Goal: Navigation & Orientation: Find specific page/section

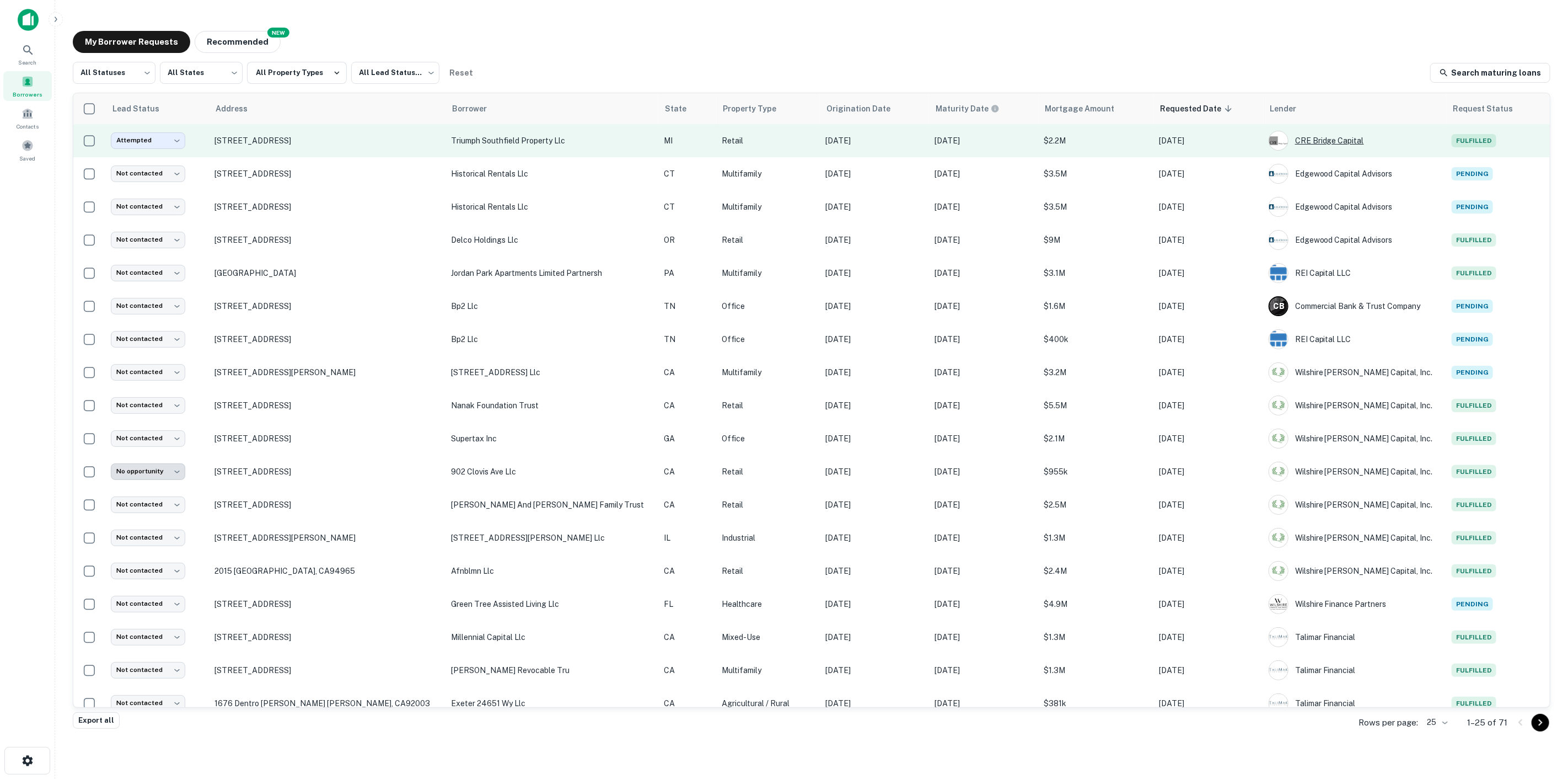
click at [1313, 137] on div "CRE Bridge Capital" at bounding box center [1354, 140] width 172 height 20
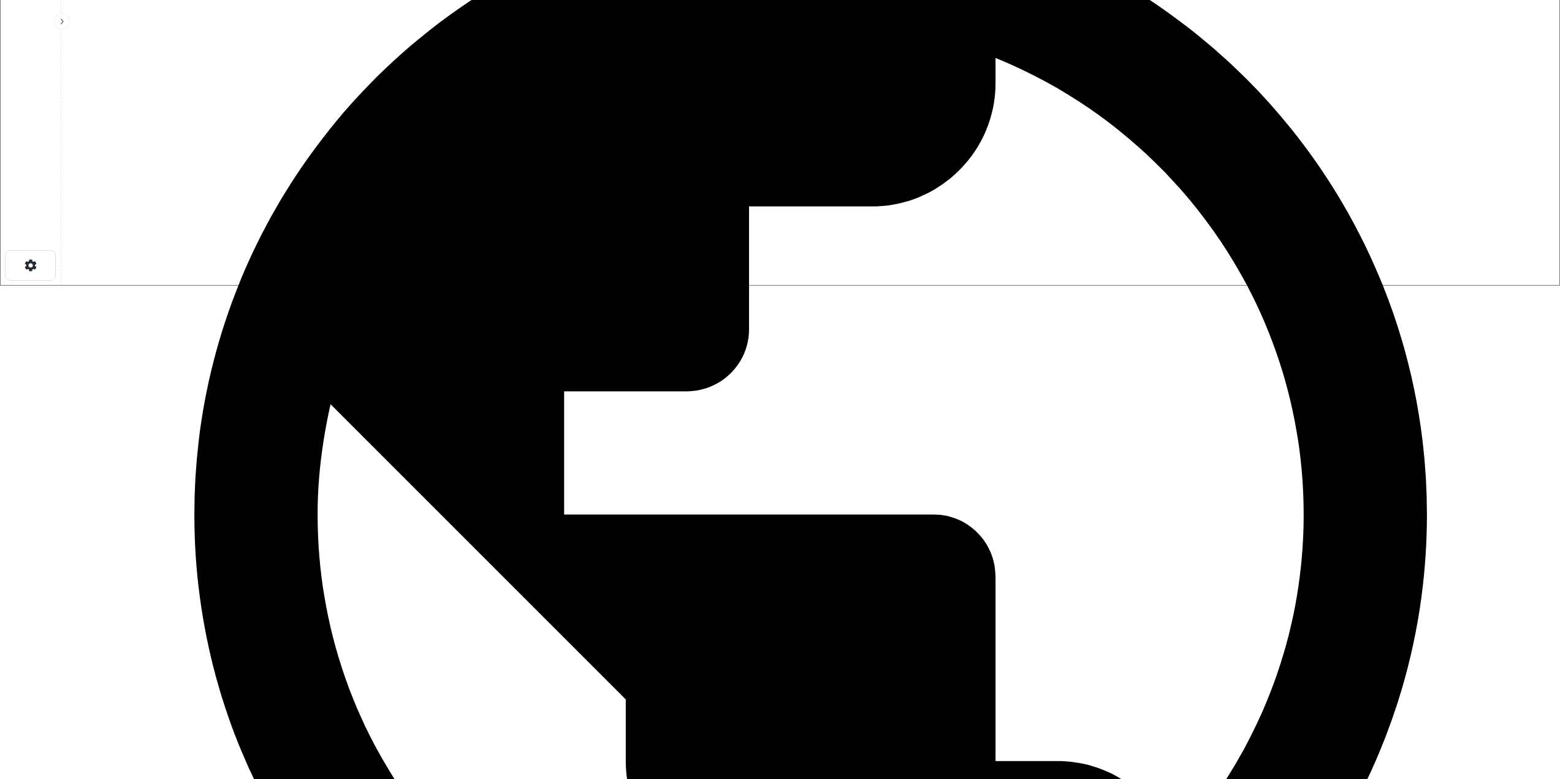
scroll to position [429, 0]
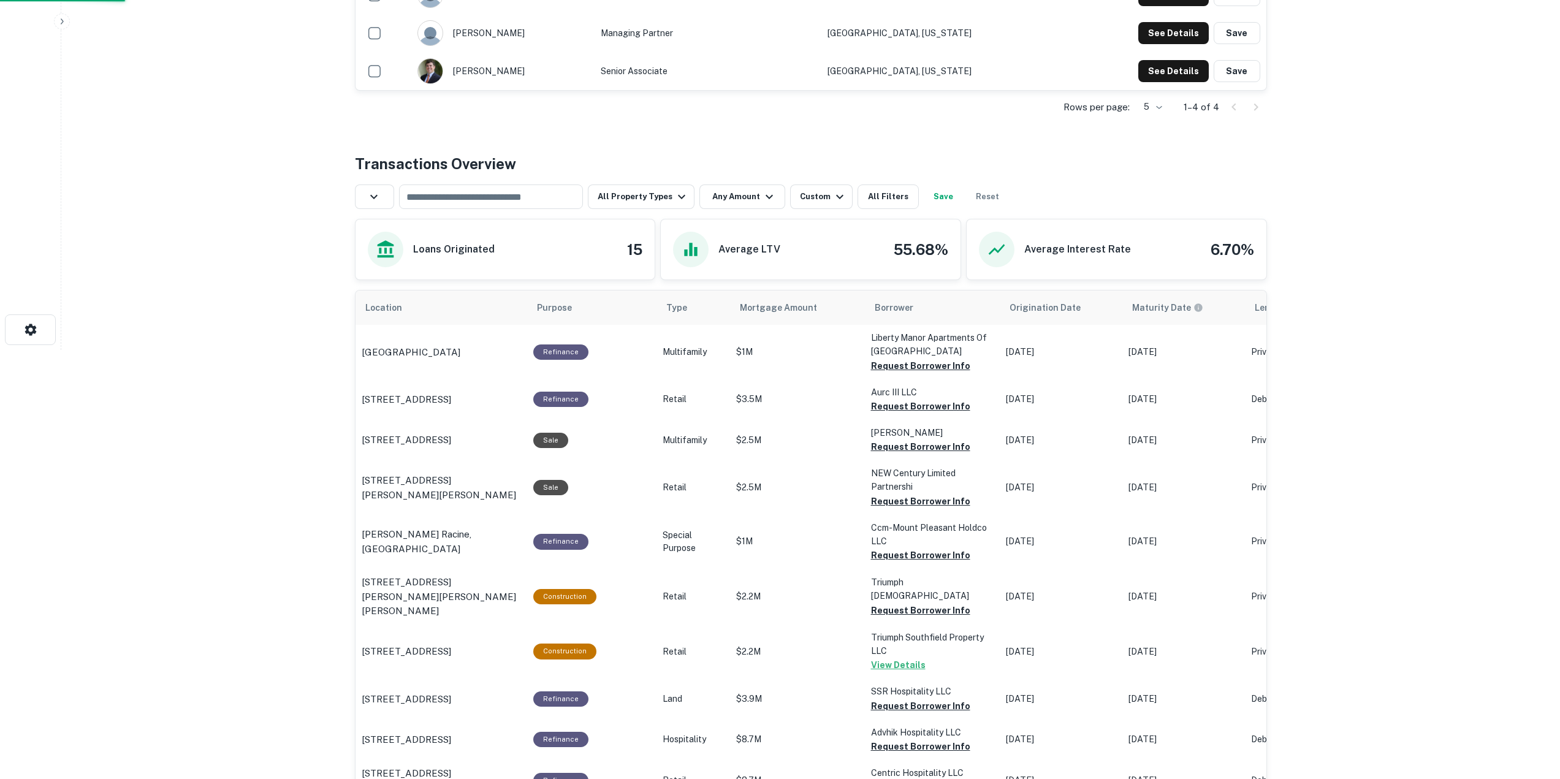
scroll to position [0, 0]
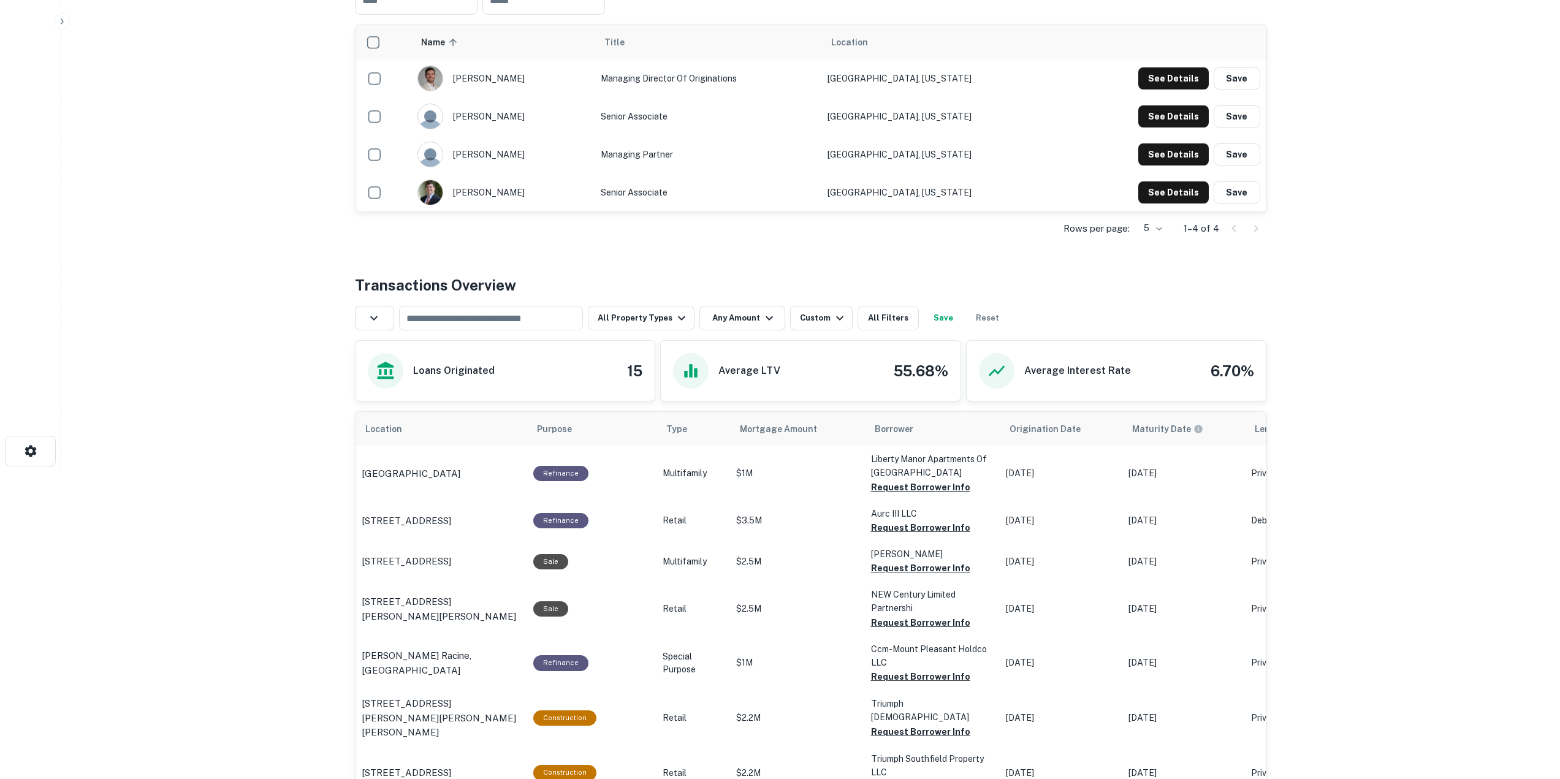
scroll to position [368, 0]
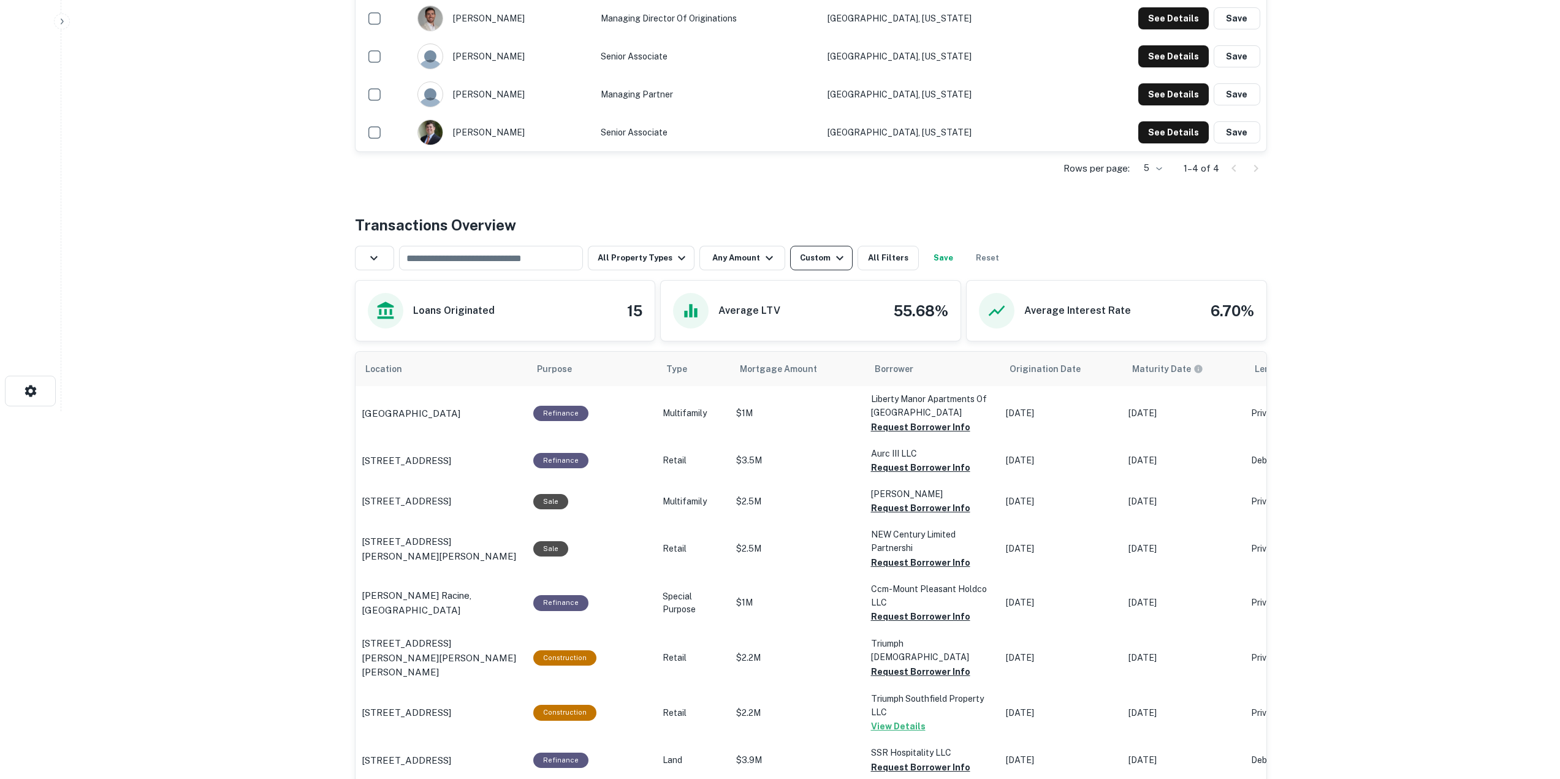
click at [833, 253] on icon "button" at bounding box center [840, 258] width 15 height 15
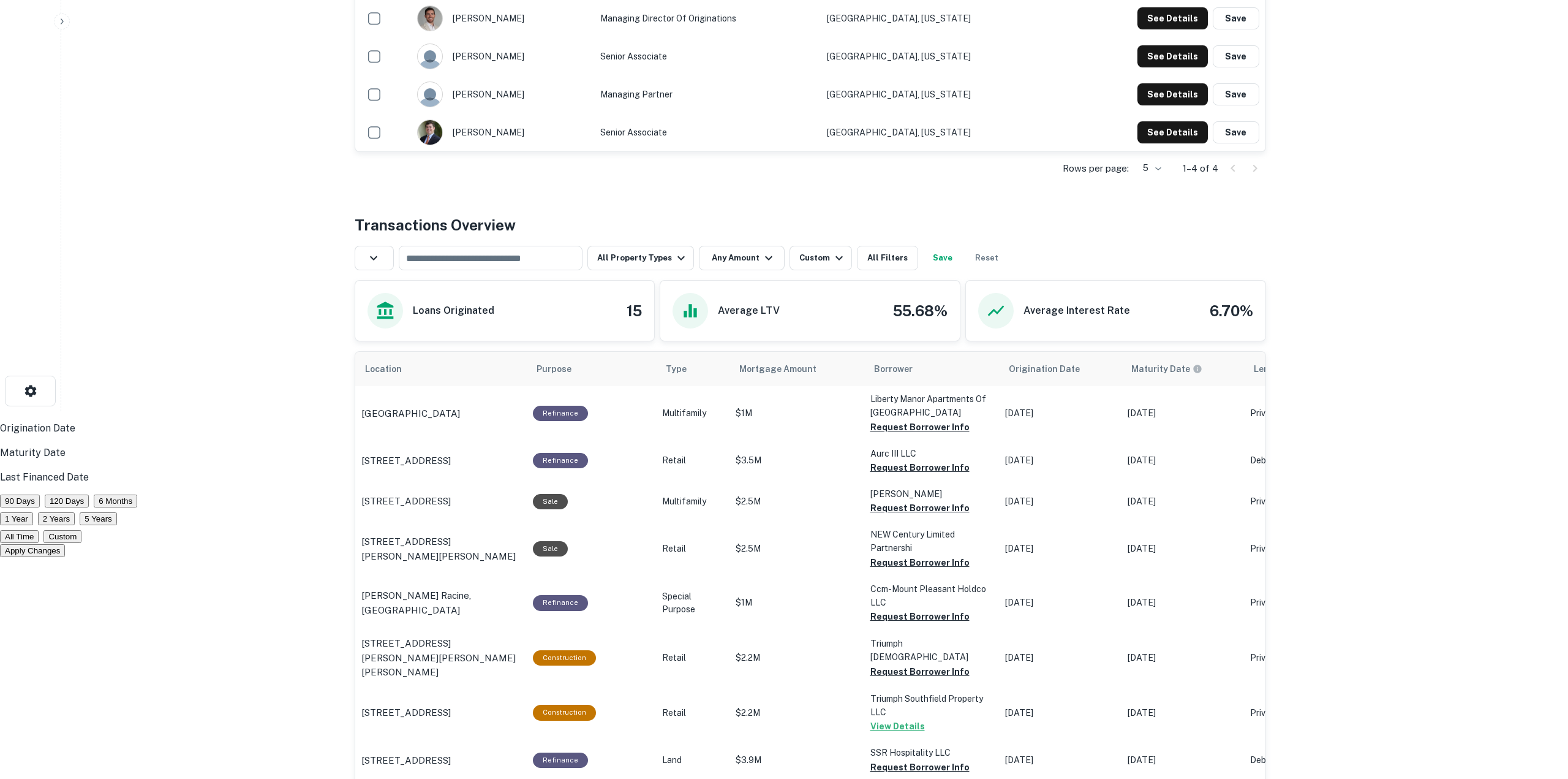
click at [752, 446] on p "Maturity Date" at bounding box center [780, 453] width 1559 height 15
click at [33, 513] on button "1 Year" at bounding box center [16, 519] width 33 height 13
click at [82, 530] on button "Custom" at bounding box center [63, 536] width 38 height 13
click at [33, 513] on button "1 Year" at bounding box center [16, 519] width 33 height 13
click at [65, 544] on button "Apply Changes" at bounding box center [32, 550] width 65 height 13
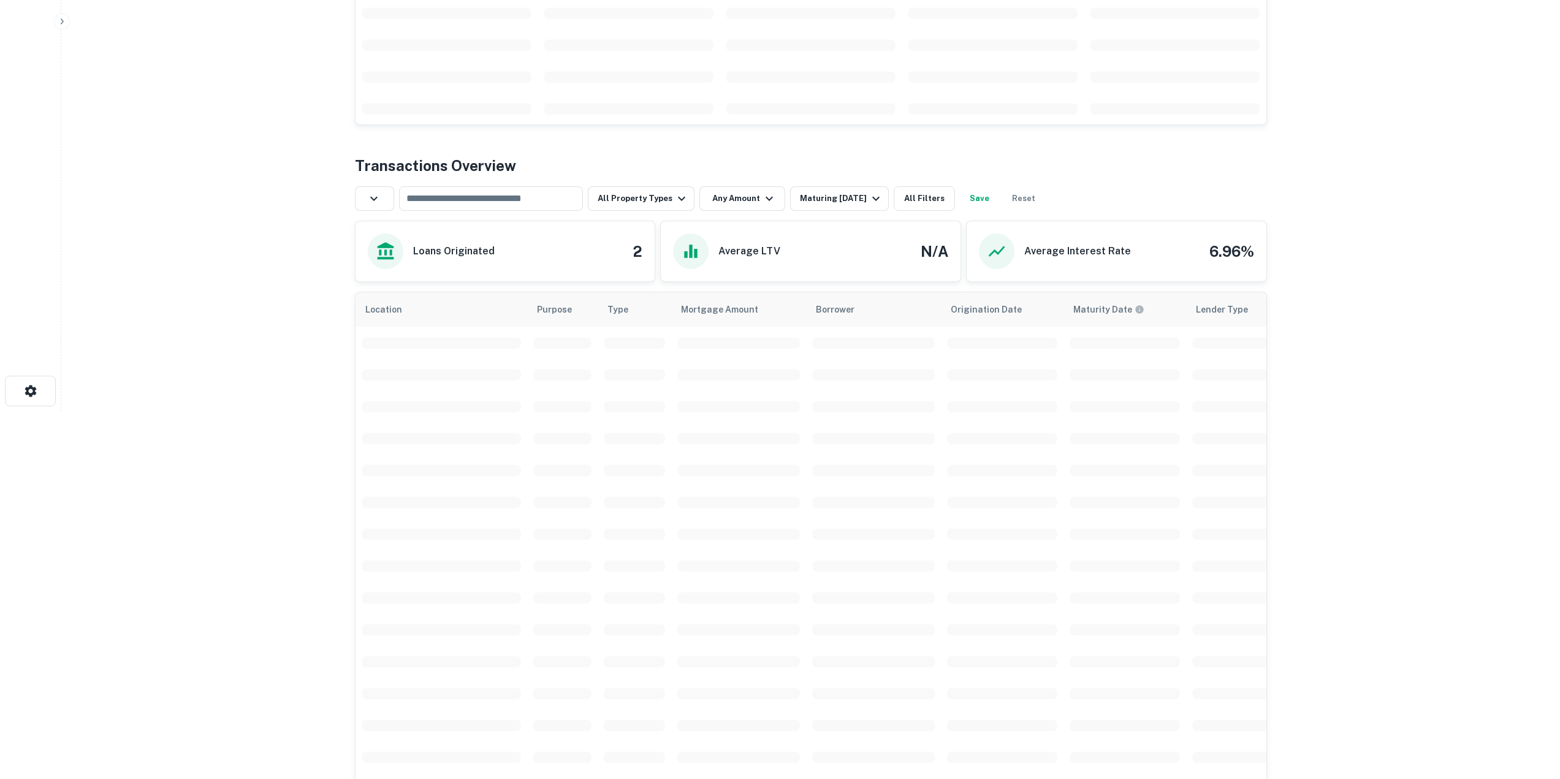
scroll to position [215, 0]
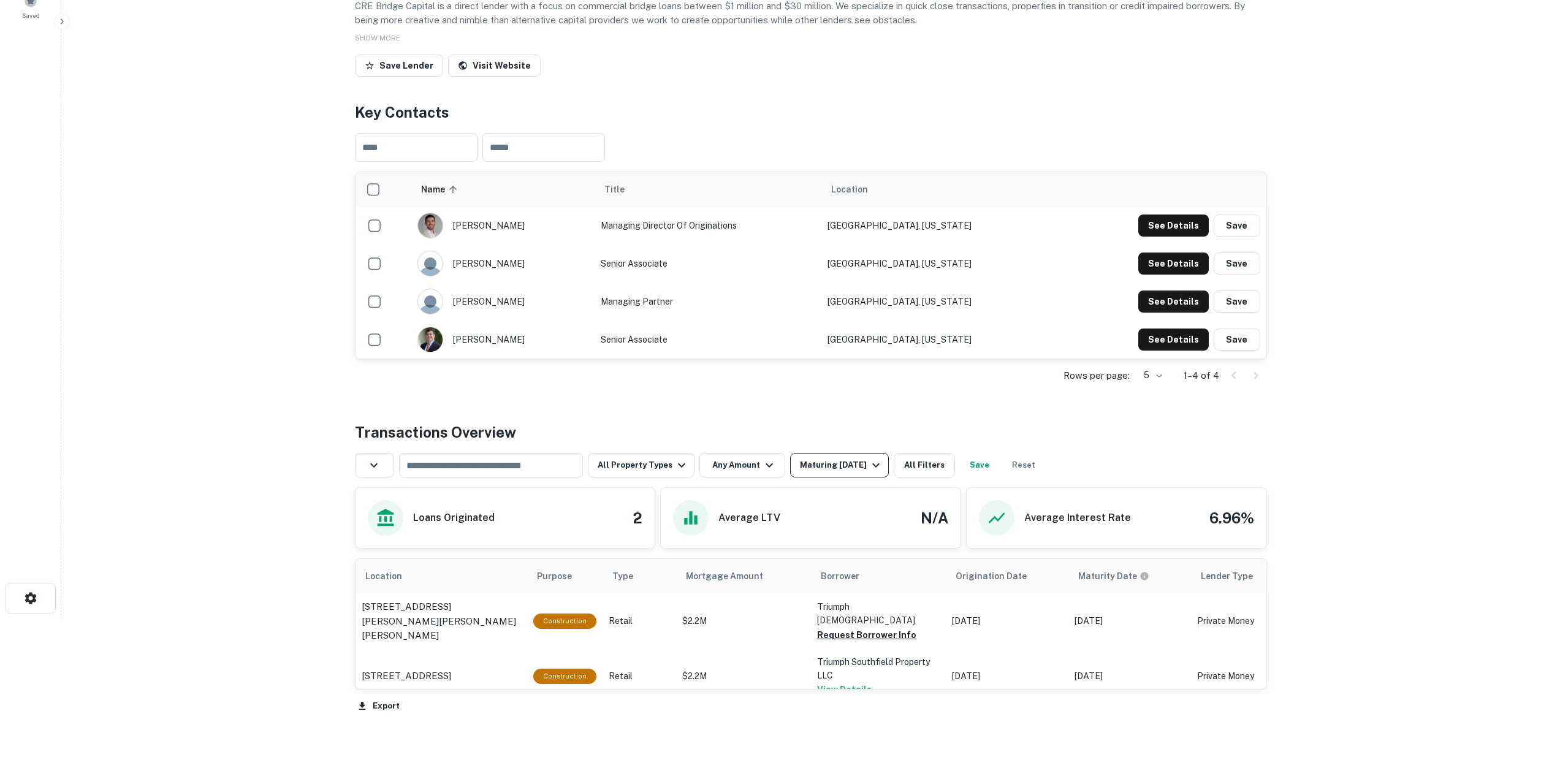
scroll to position [184, 0]
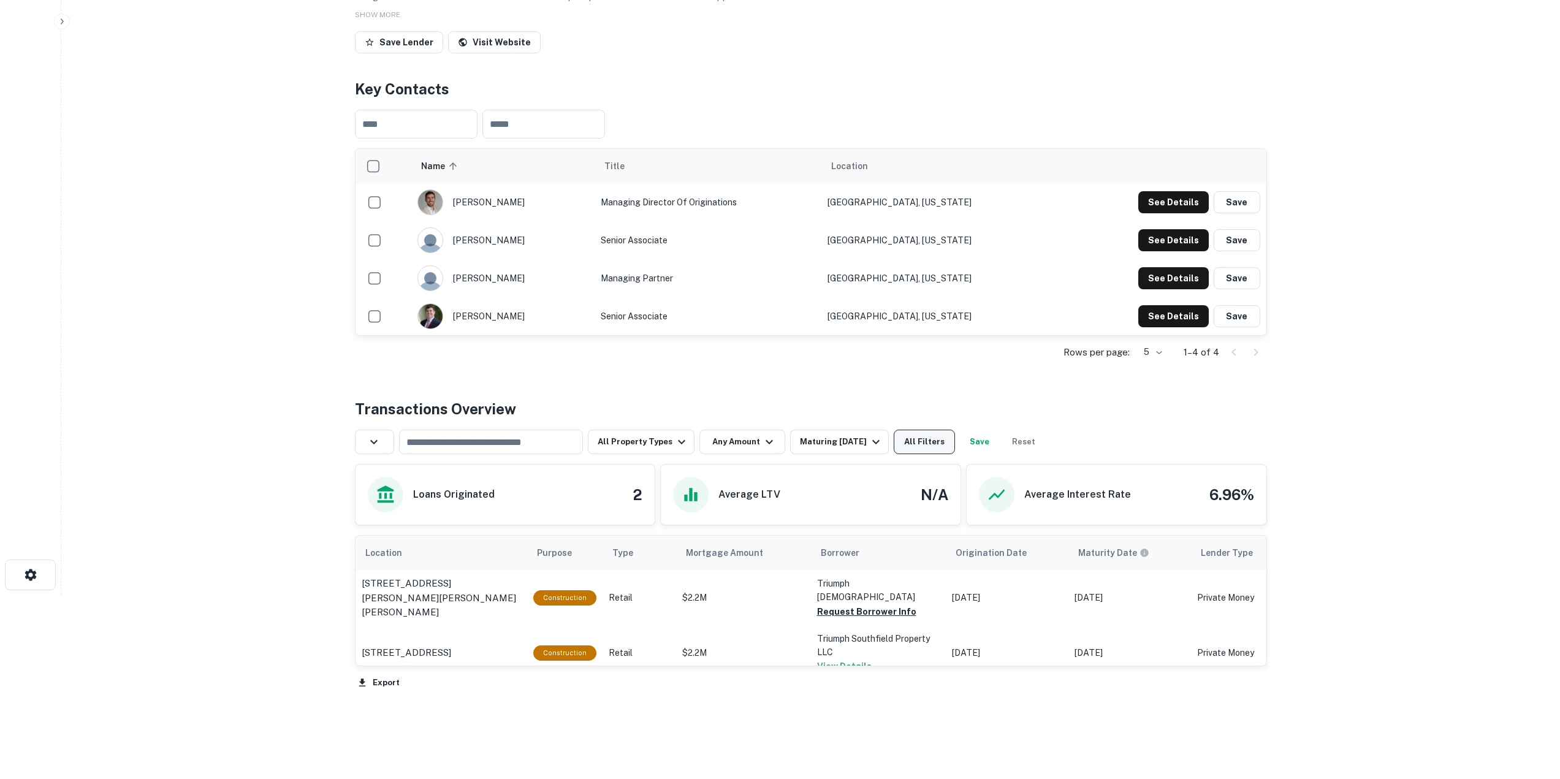
click at [934, 445] on button "All Filters" at bounding box center [924, 442] width 61 height 25
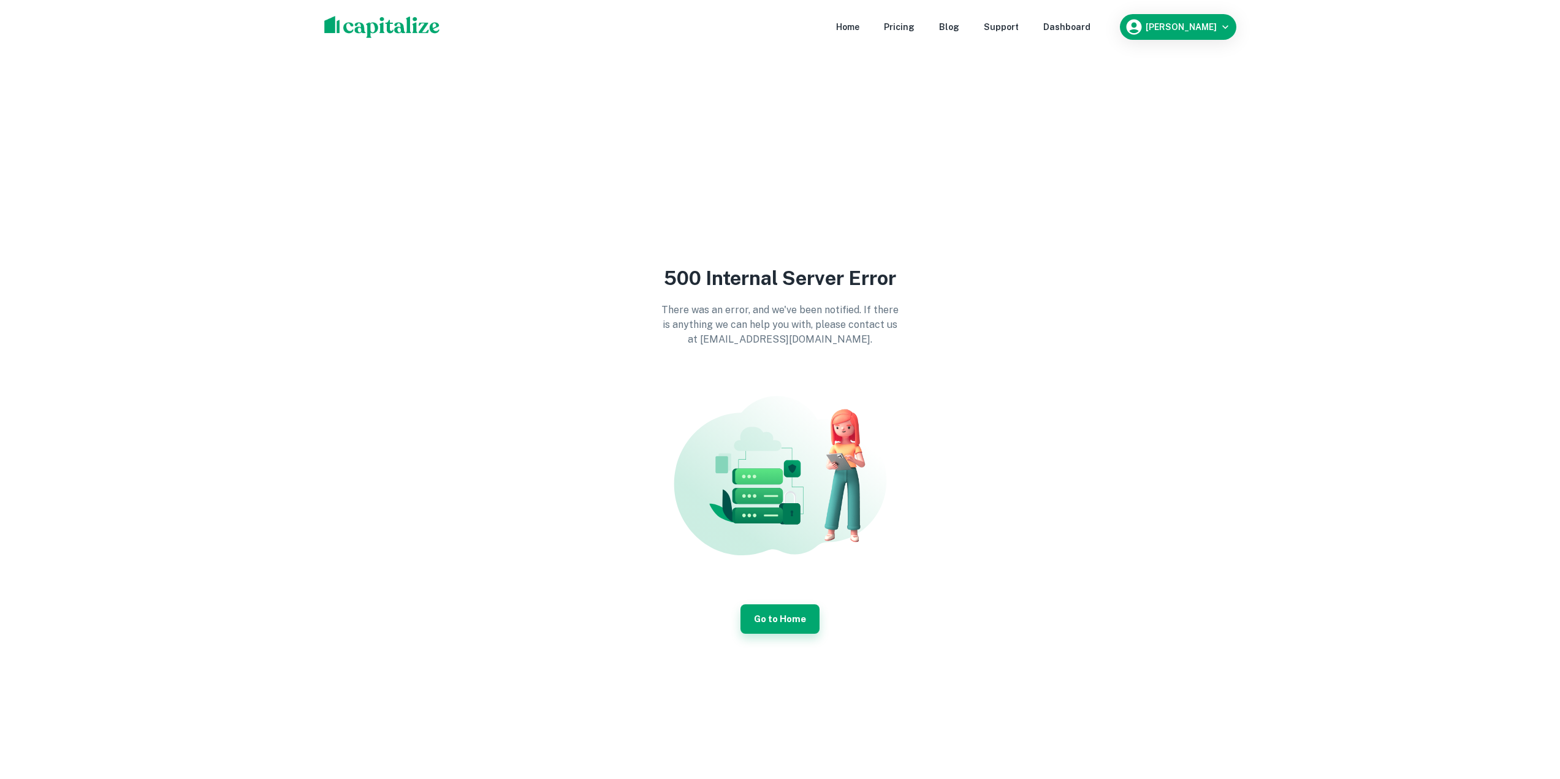
click at [779, 617] on link "Go to Home" at bounding box center [780, 618] width 79 height 29
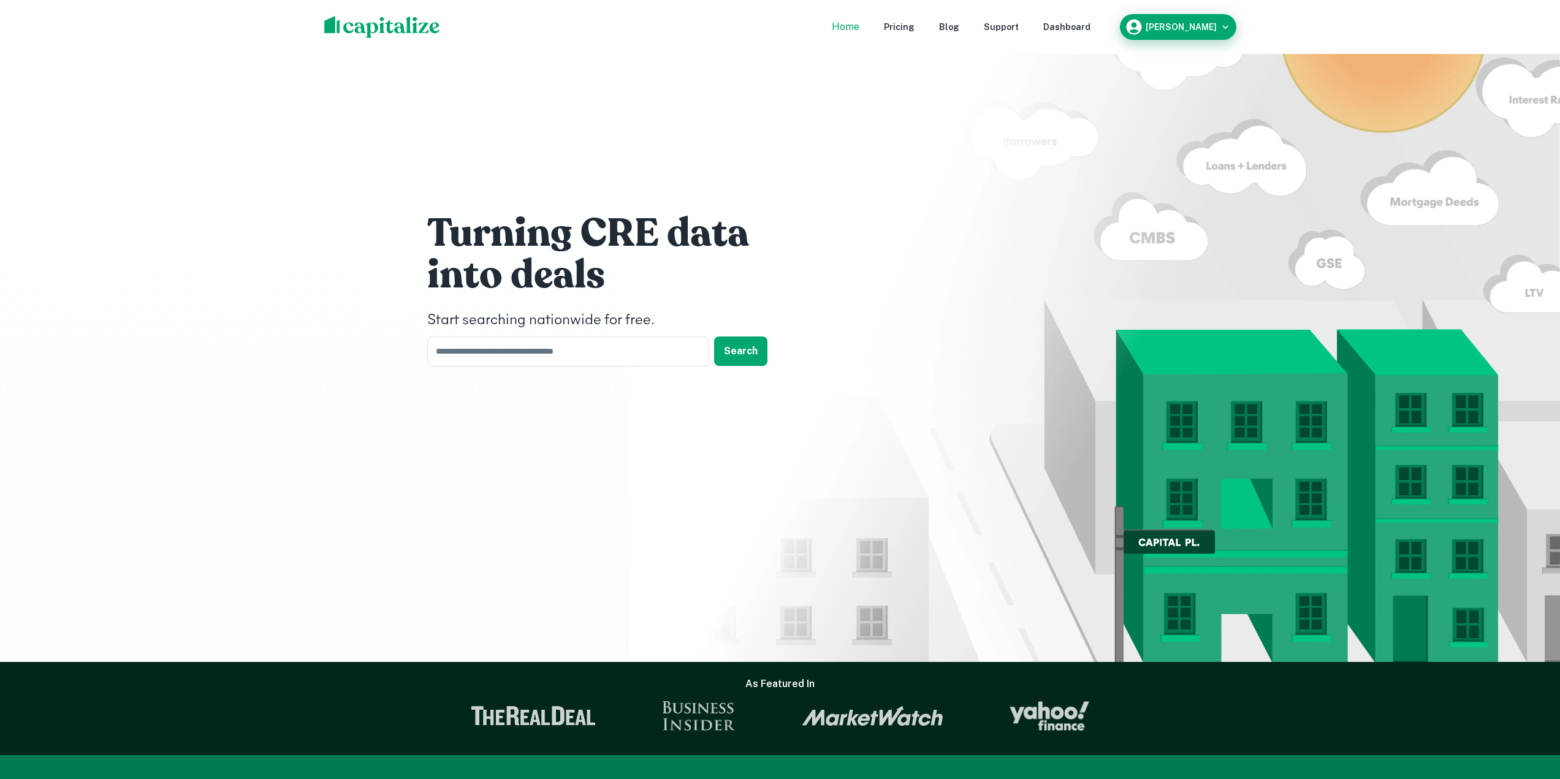
click at [1187, 27] on h6 "Ashley Robotti" at bounding box center [1181, 27] width 71 height 9
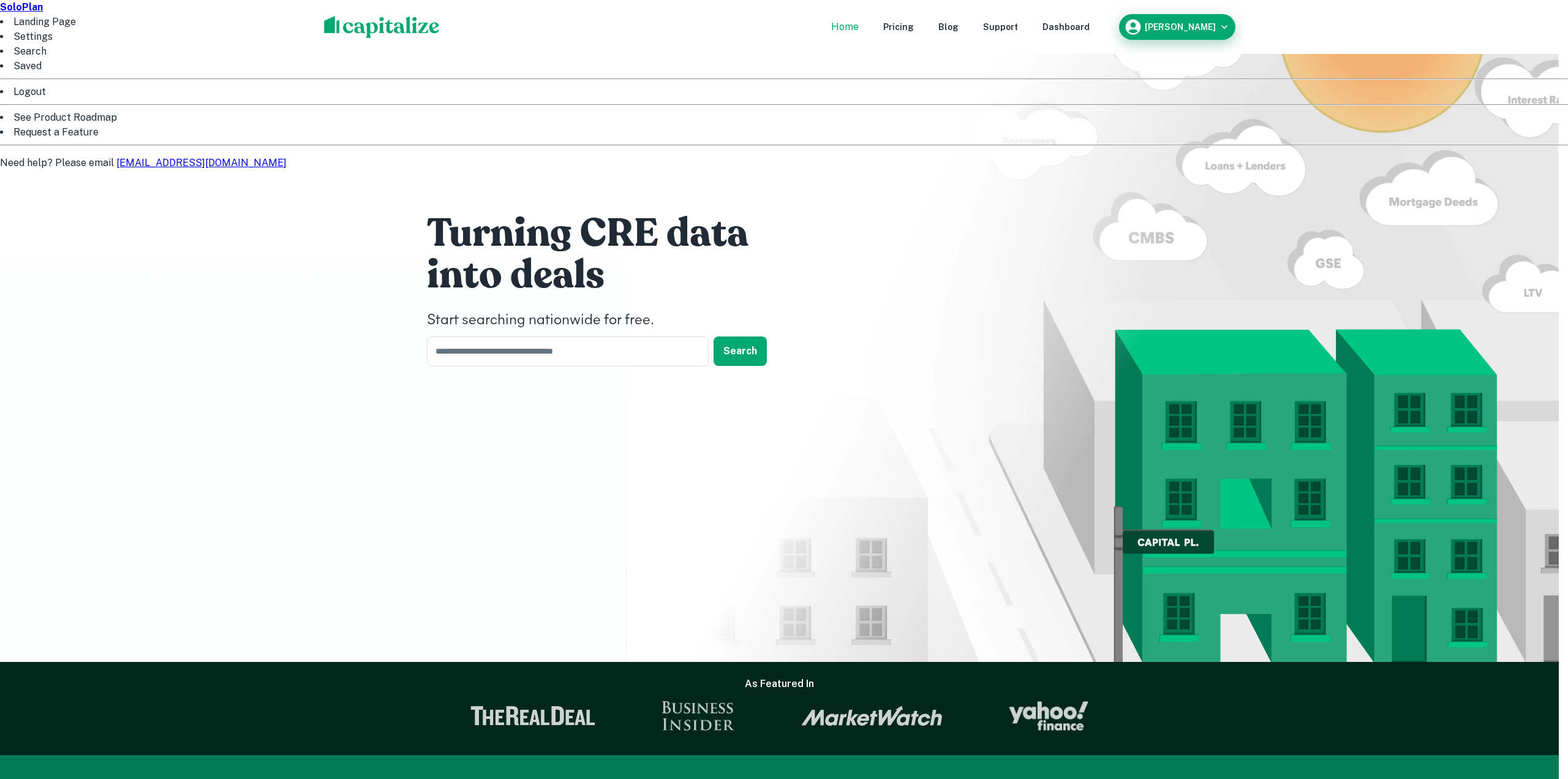
click at [1186, 27] on div at bounding box center [784, 389] width 1568 height 779
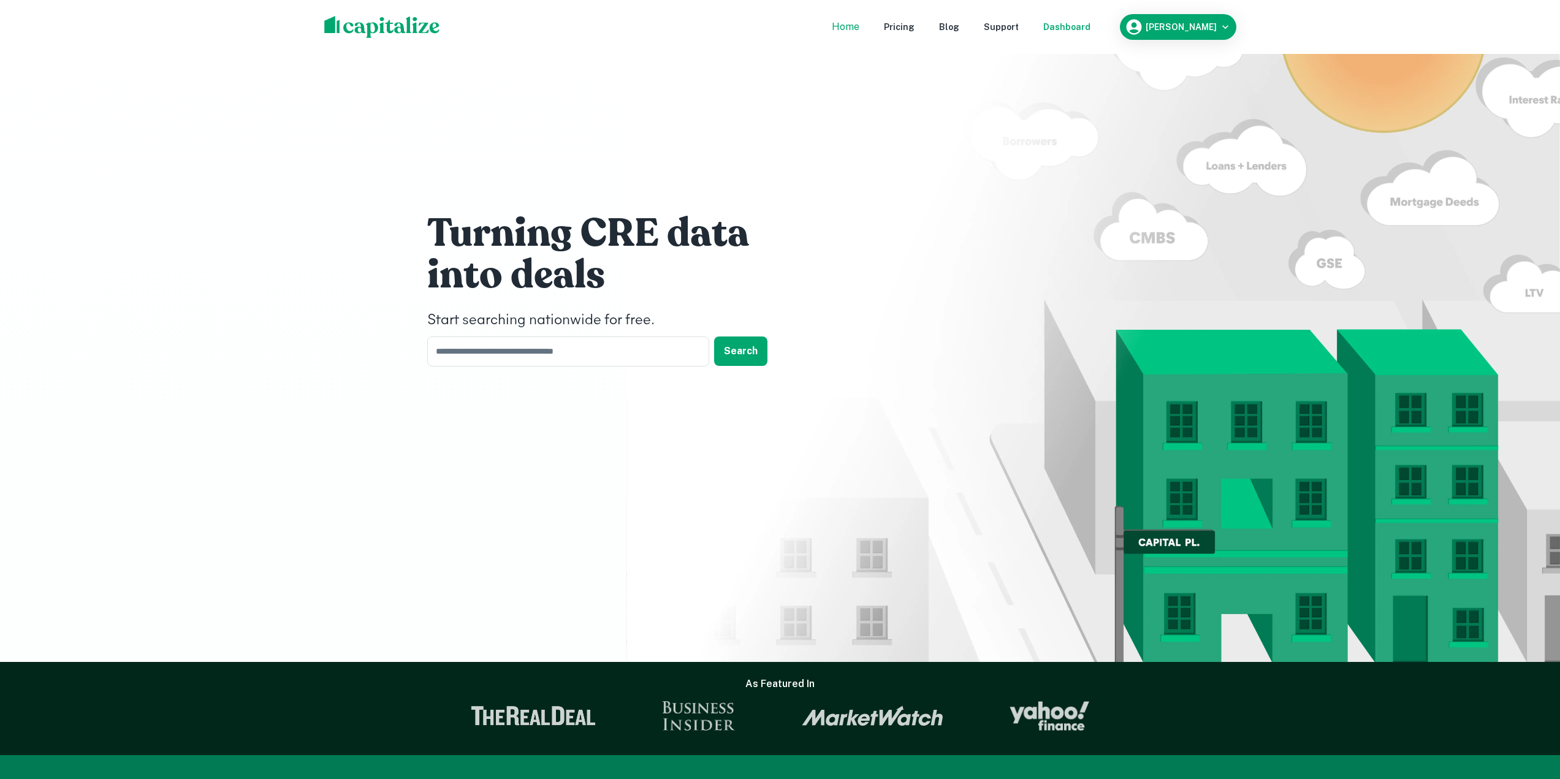
click at [1071, 29] on div "Dashboard" at bounding box center [1066, 26] width 47 height 13
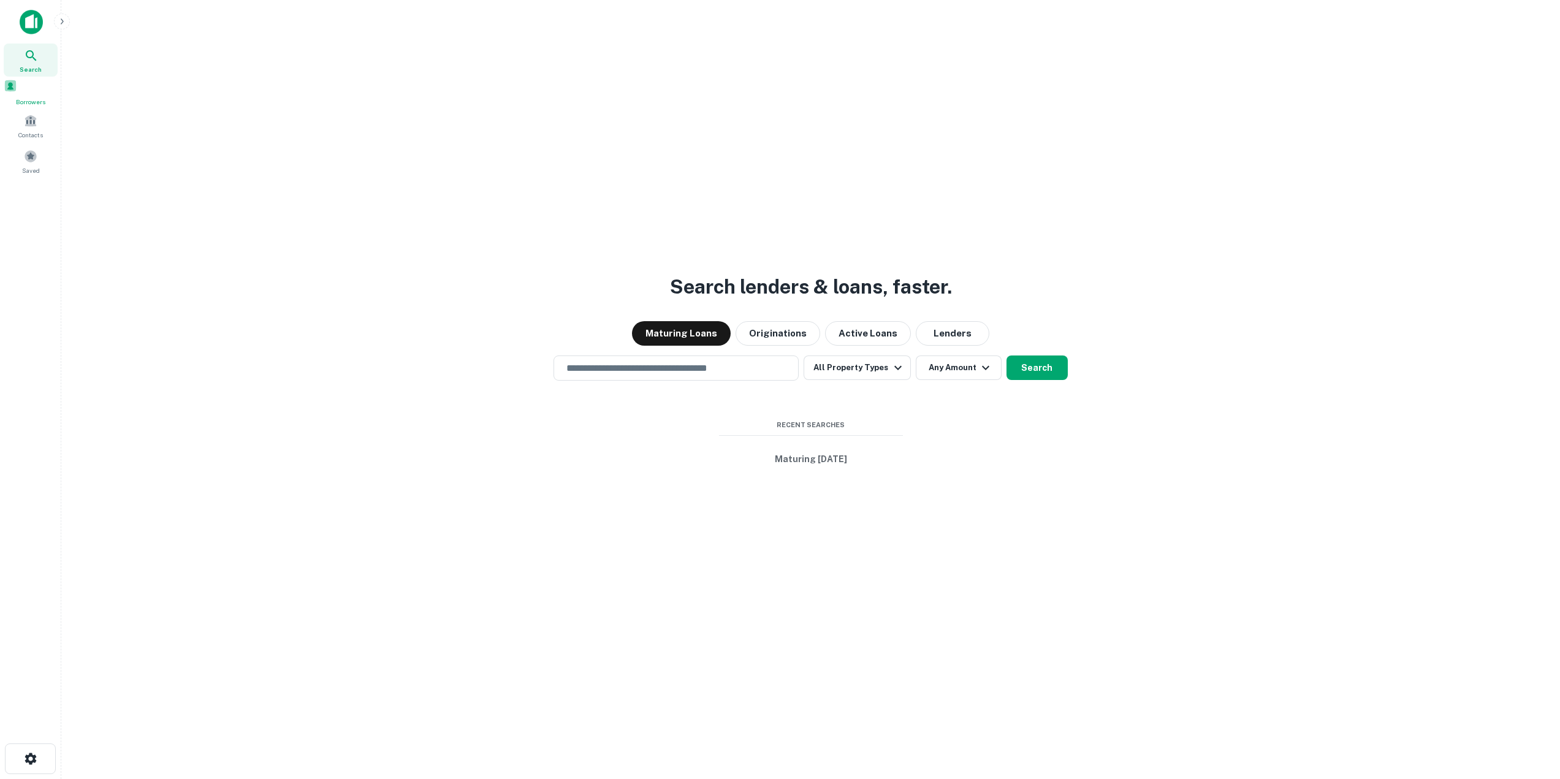
click at [52, 105] on div "Borrowers" at bounding box center [31, 93] width 54 height 28
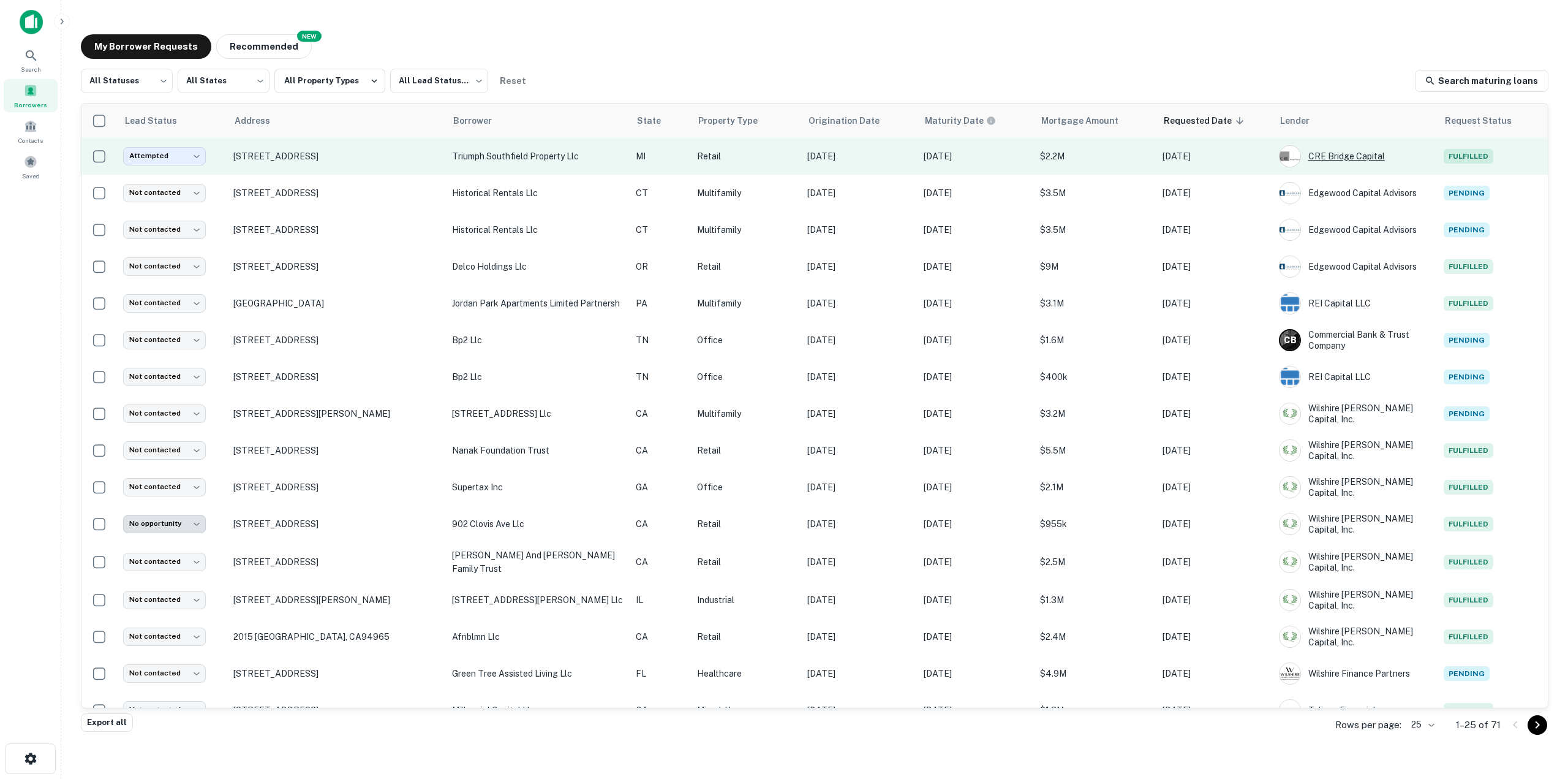
click at [1333, 158] on div "CRE Bridge Capital" at bounding box center [1355, 156] width 153 height 22
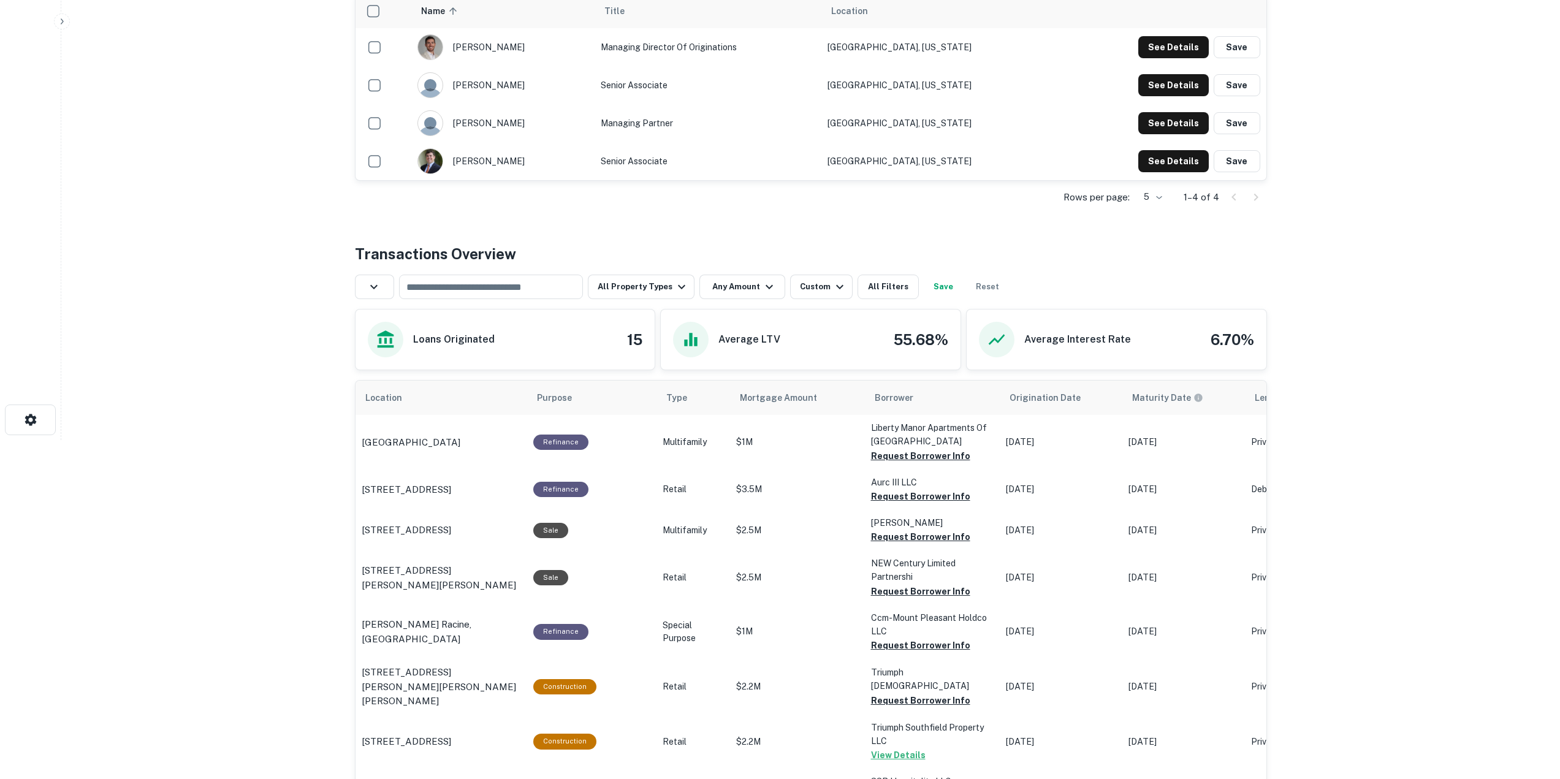
scroll to position [330, 0]
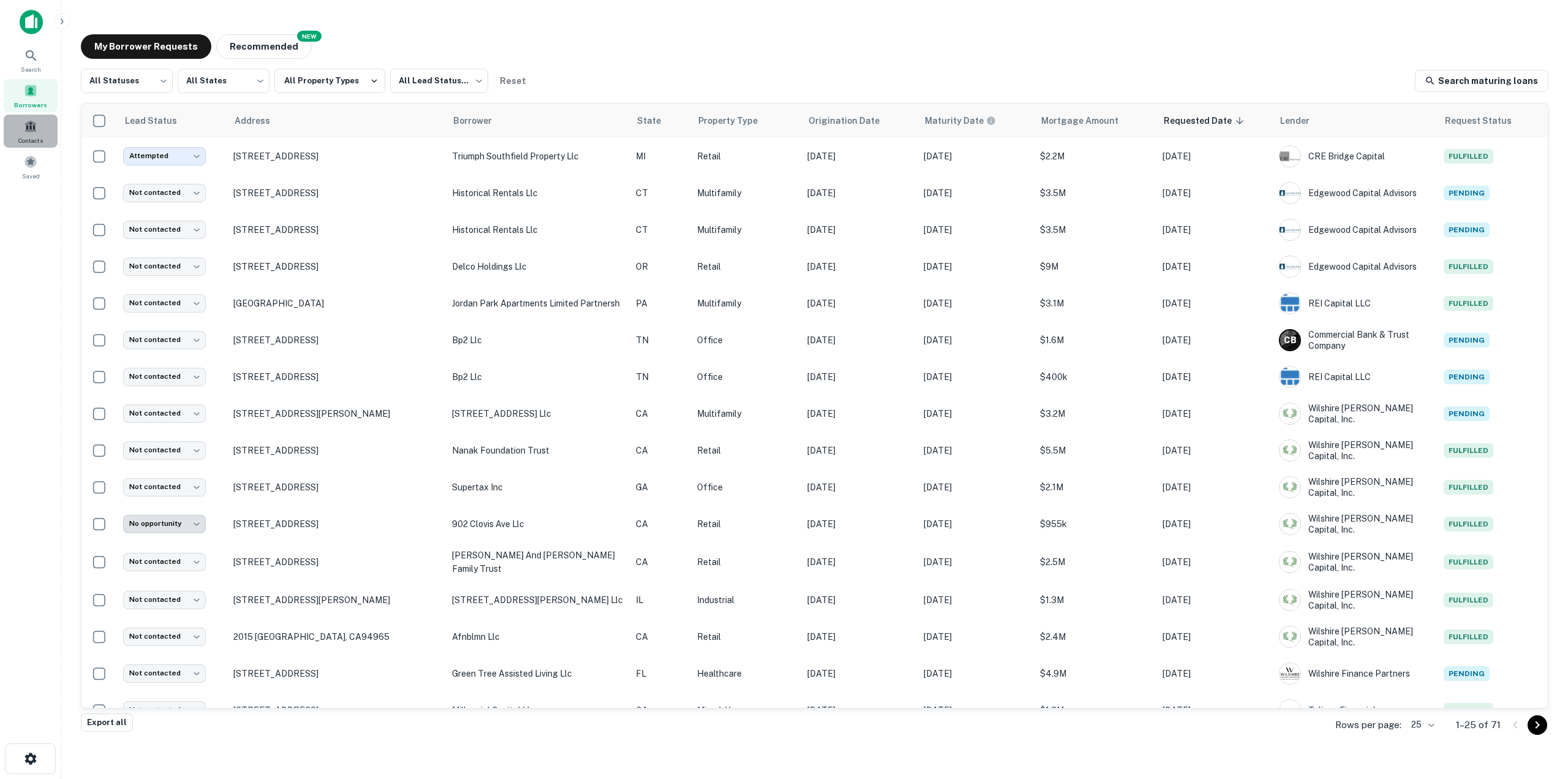
click at [41, 135] on div "Contacts" at bounding box center [31, 131] width 54 height 33
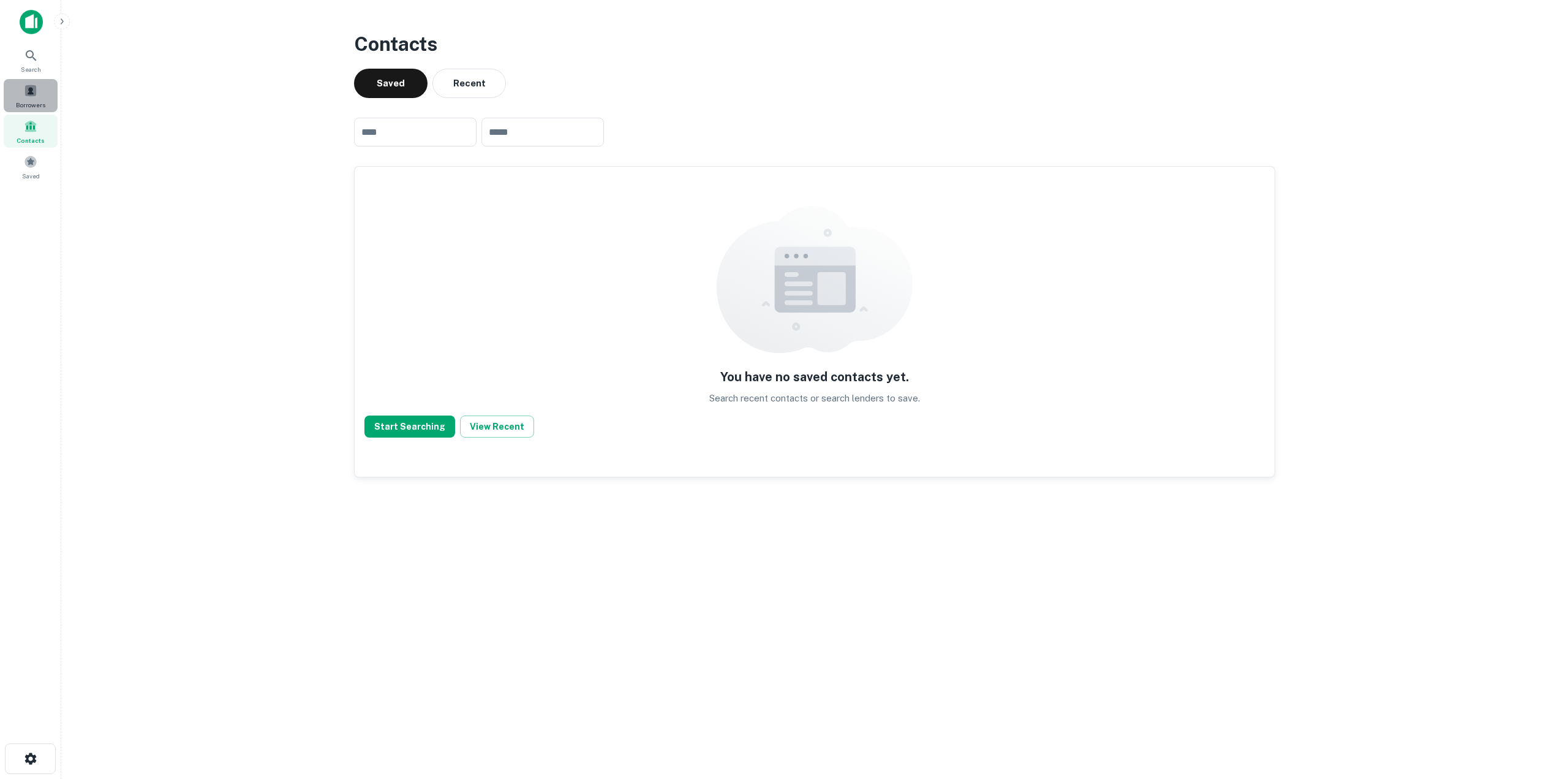
click at [40, 103] on span "Borrowers" at bounding box center [30, 105] width 29 height 10
